Goal: Task Accomplishment & Management: Use online tool/utility

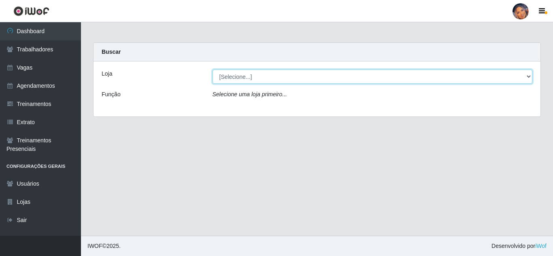
click at [248, 77] on select "[Selecione...] Supermercado Preço Bom" at bounding box center [373, 77] width 320 height 14
select select "169"
click at [213, 70] on select "[Selecione...] Supermercado Preço Bom" at bounding box center [373, 77] width 320 height 14
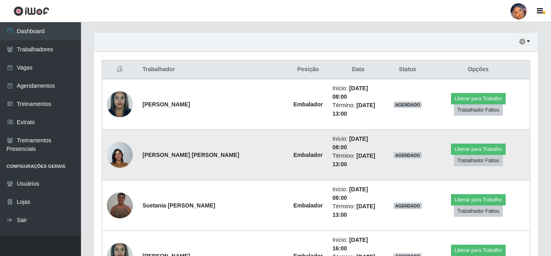
scroll to position [273, 0]
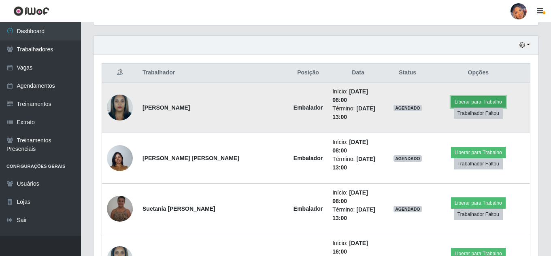
click at [451, 99] on button "Liberar para Trabalho" at bounding box center [478, 101] width 55 height 11
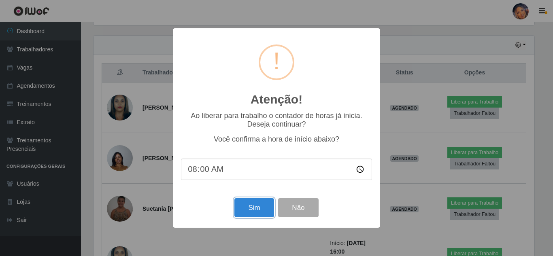
click at [256, 205] on button "Sim" at bounding box center [253, 207] width 39 height 19
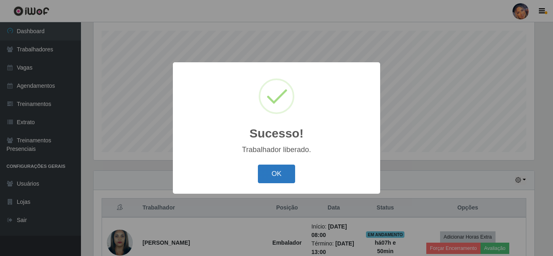
click at [278, 172] on button "OK" at bounding box center [277, 174] width 38 height 19
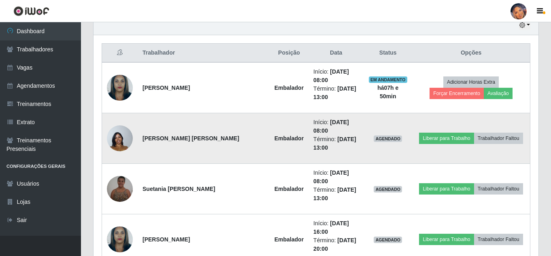
scroll to position [299, 0]
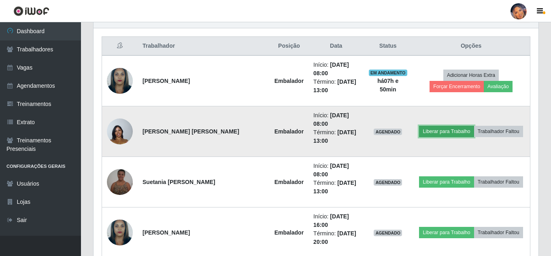
click at [437, 131] on button "Liberar para Trabalho" at bounding box center [446, 131] width 55 height 11
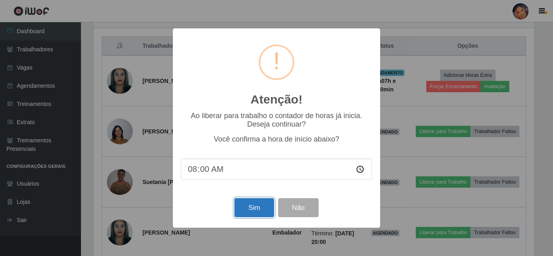
click at [254, 209] on button "Sim" at bounding box center [253, 207] width 39 height 19
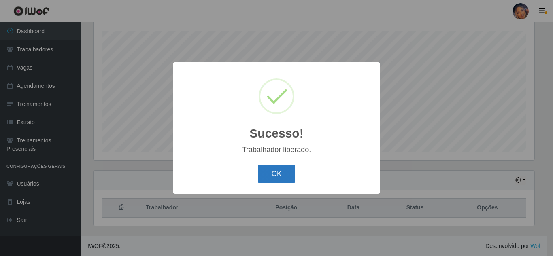
click at [274, 172] on button "OK" at bounding box center [277, 174] width 38 height 19
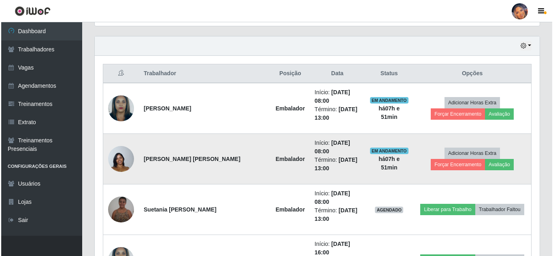
scroll to position [299, 0]
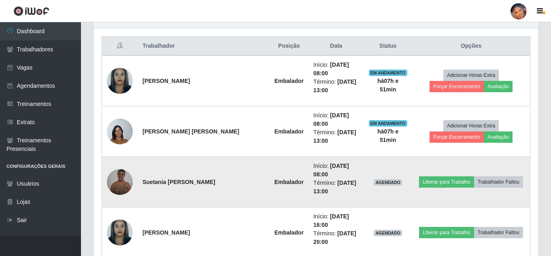
click at [440, 175] on td "Liberar para Trabalho Trabalhador Faltou" at bounding box center [471, 182] width 118 height 51
click at [441, 182] on button "Liberar para Trabalho" at bounding box center [446, 182] width 55 height 11
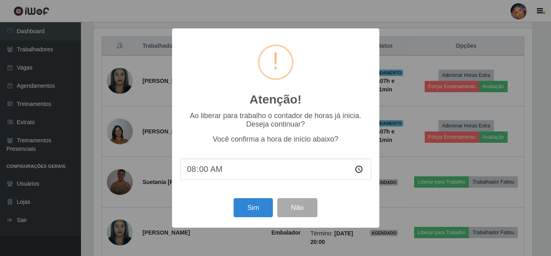
scroll to position [168, 441]
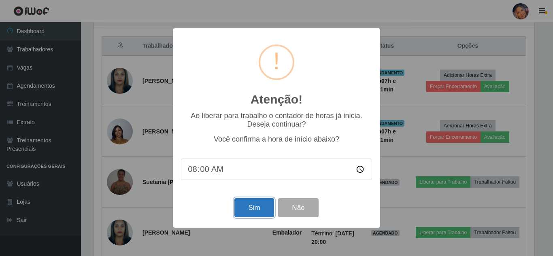
click at [260, 206] on button "Sim" at bounding box center [253, 207] width 39 height 19
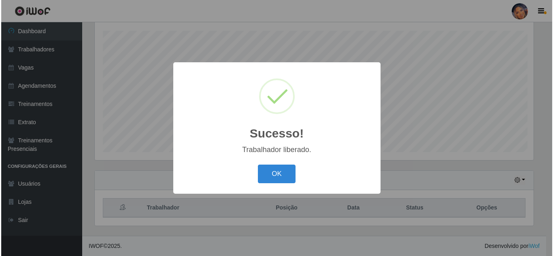
scroll to position [0, 0]
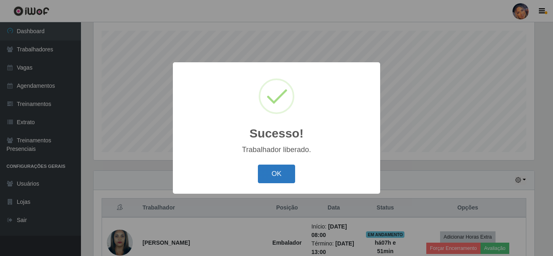
click at [277, 172] on button "OK" at bounding box center [277, 174] width 38 height 19
